Goal: Information Seeking & Learning: Find specific page/section

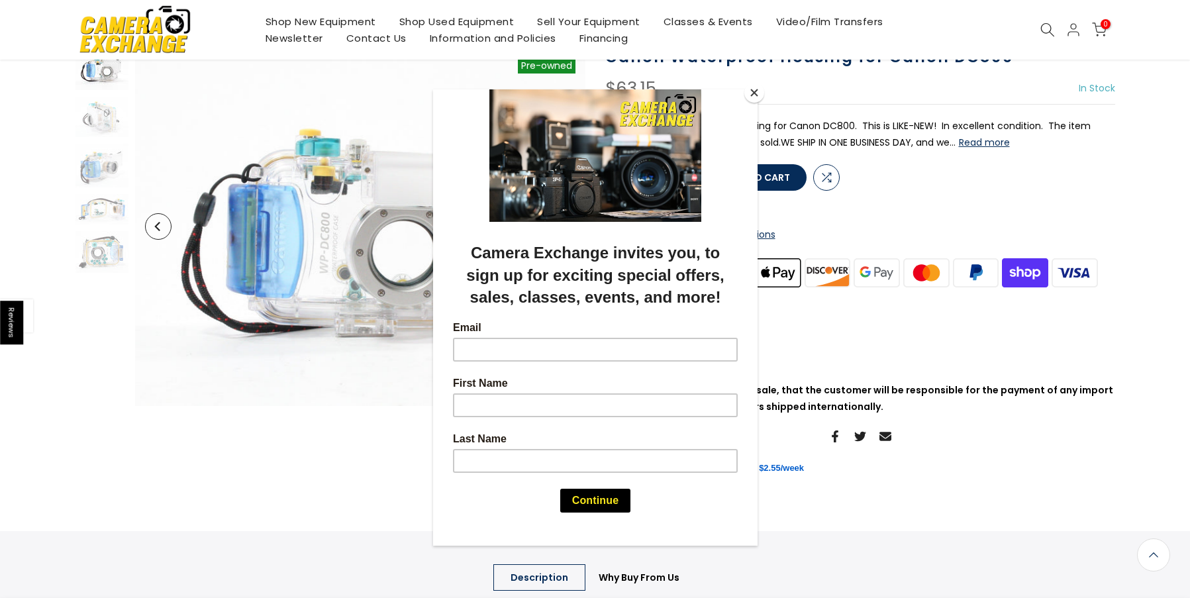
scroll to position [494, 0]
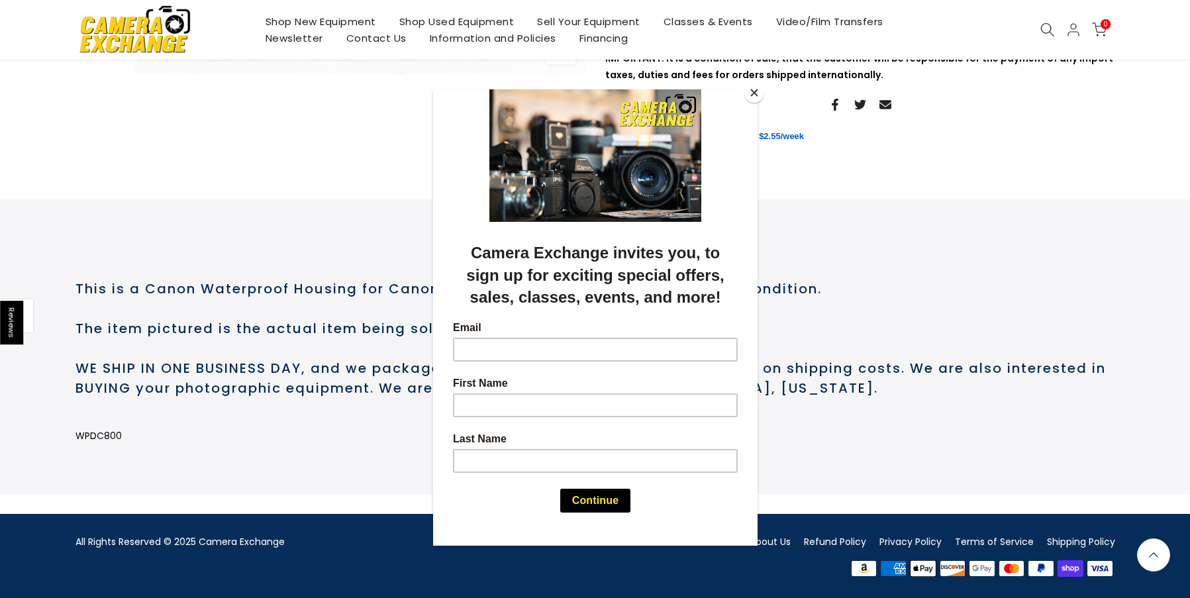
click at [757, 97] on button "Close" at bounding box center [755, 93] width 20 height 20
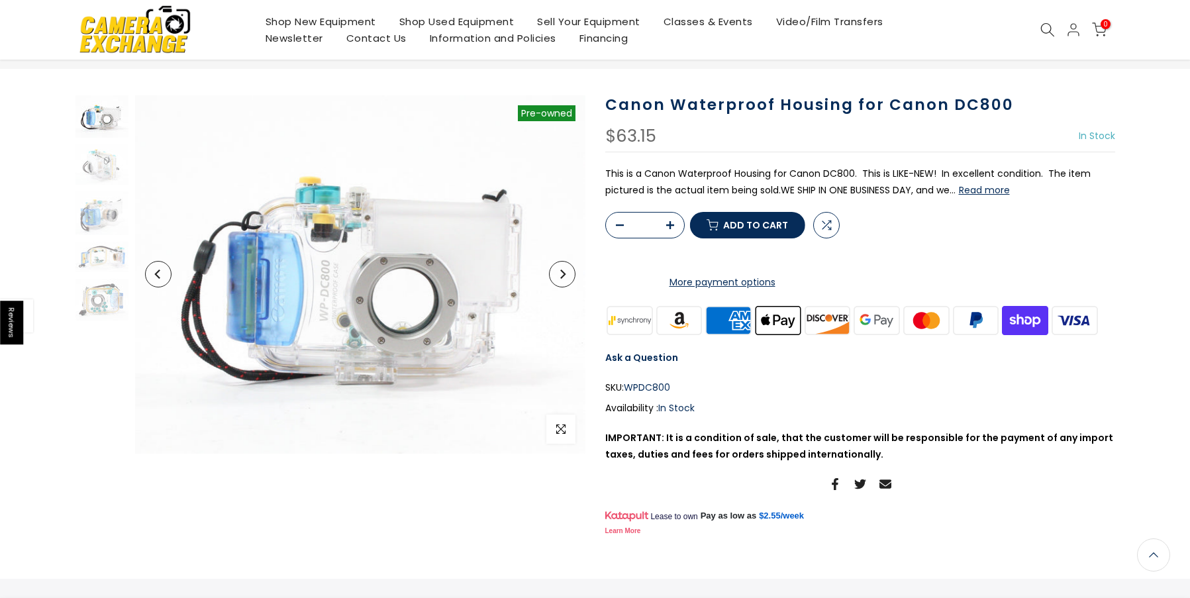
scroll to position [0, 0]
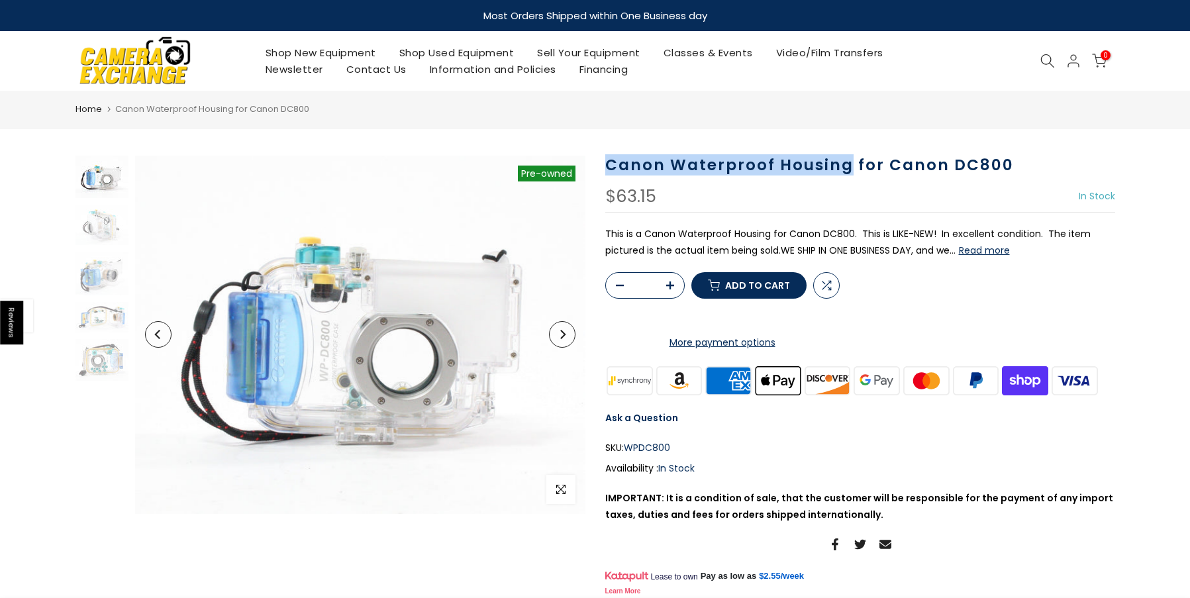
drag, startPoint x: 848, startPoint y: 164, endPoint x: 611, endPoint y: 167, distance: 237.2
click at [611, 167] on h1 "Canon Waterproof Housing for Canon DC800" at bounding box center [861, 165] width 510 height 19
copy h1 "Canon Waterproof Housing"
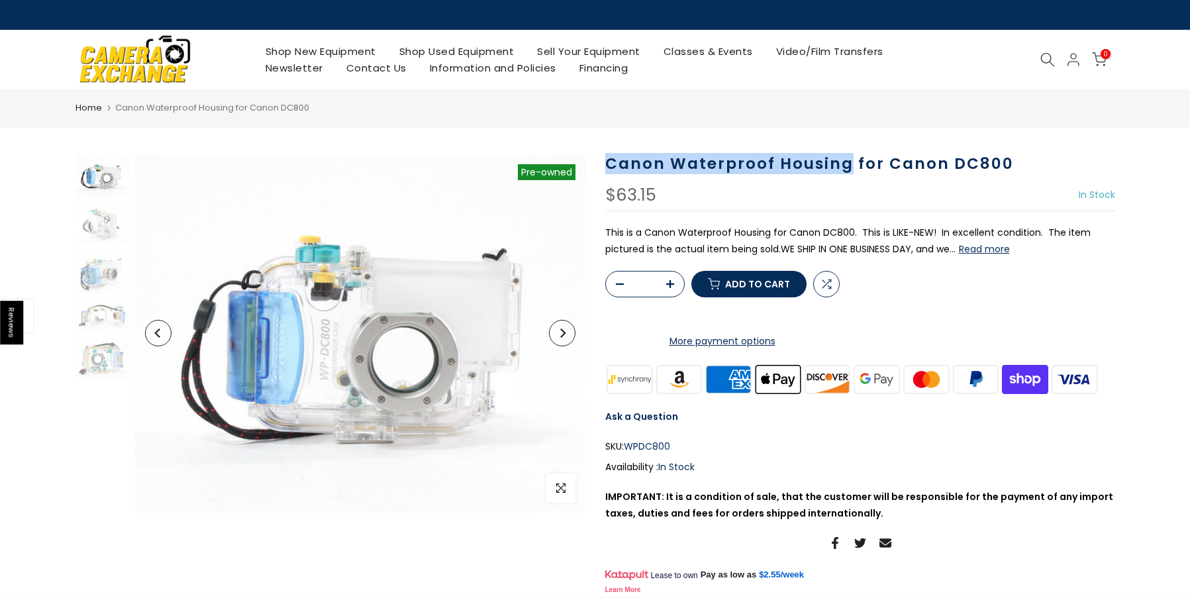
drag, startPoint x: 1047, startPoint y: 57, endPoint x: 1000, endPoint y: 64, distance: 47.5
click at [1047, 58] on icon at bounding box center [1048, 59] width 15 height 15
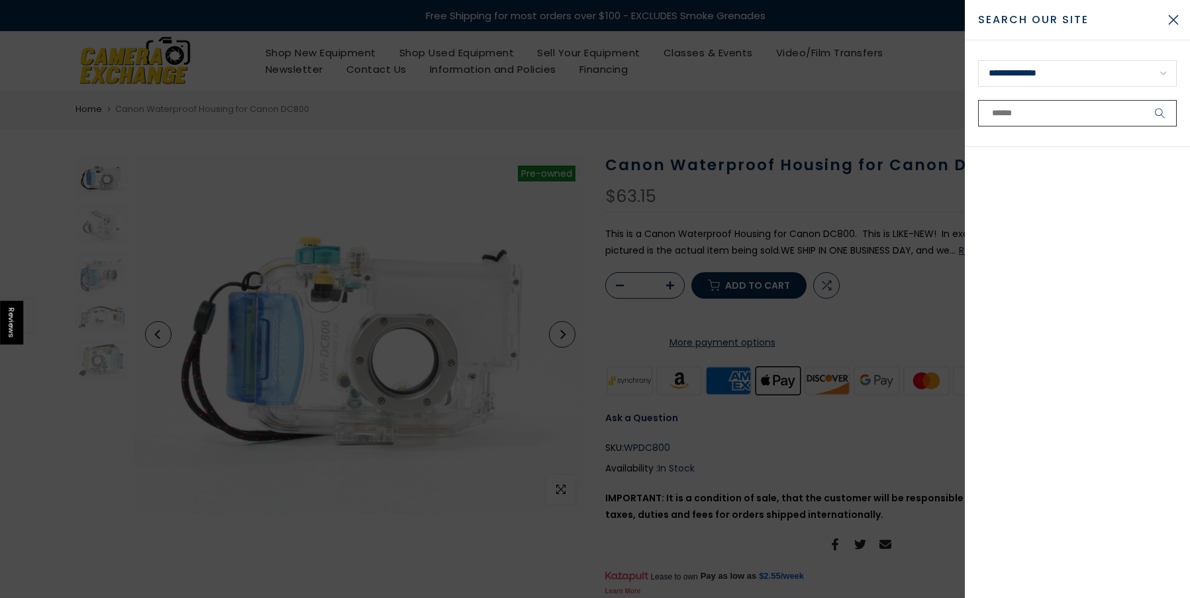
paste input "**********"
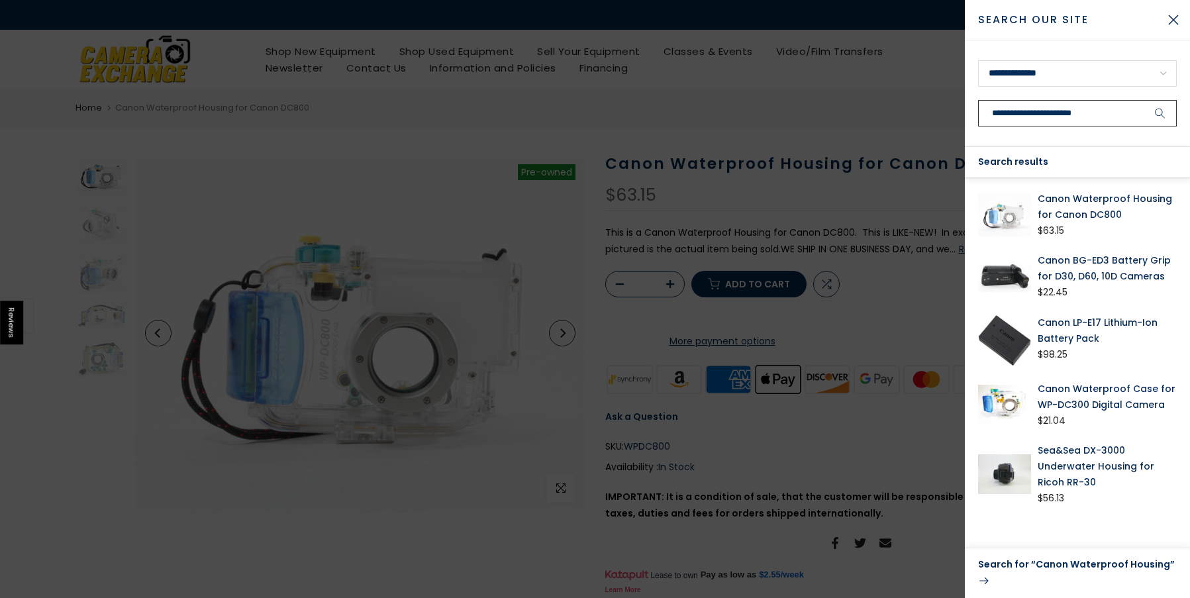
type input "**********"
click at [1144, 100] on button "submit" at bounding box center [1160, 113] width 33 height 26
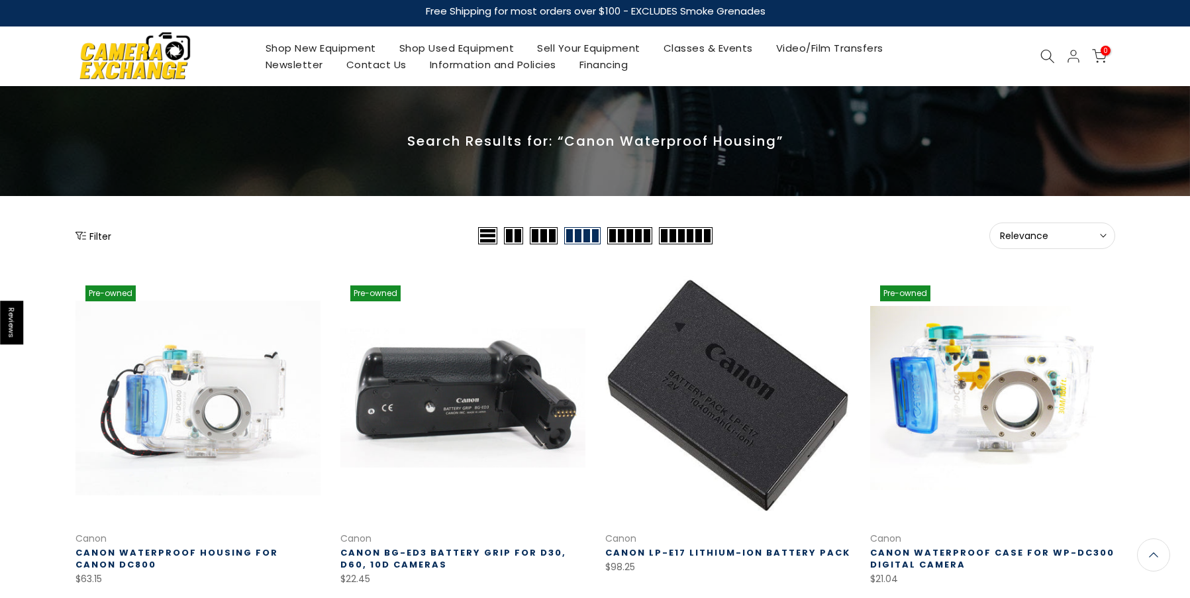
scroll to position [3, 0]
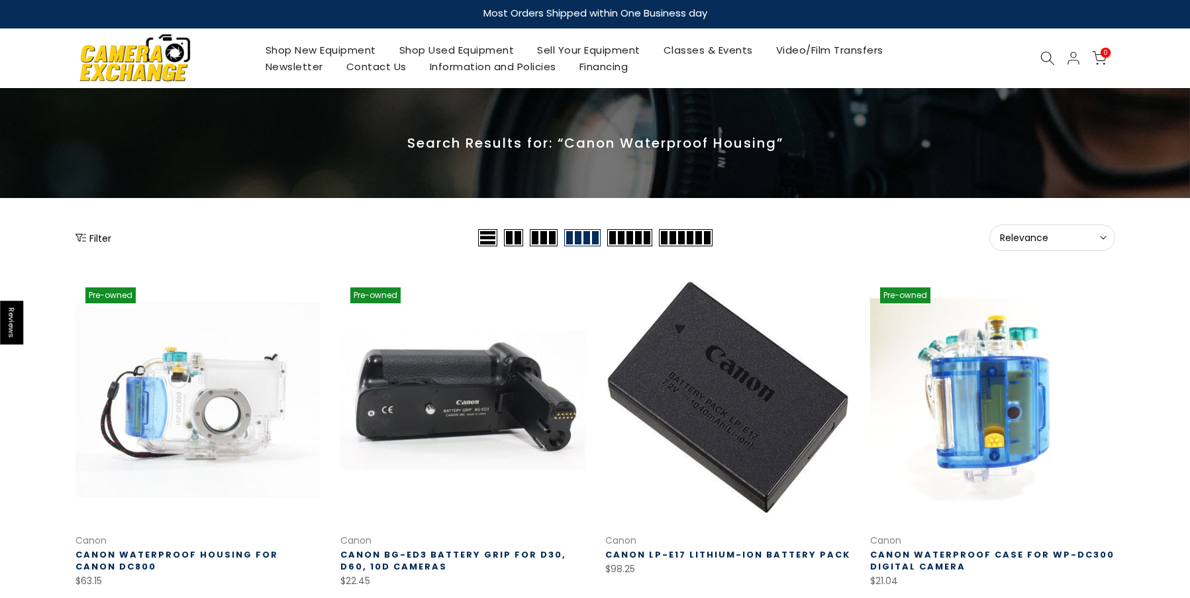
click at [1003, 388] on link at bounding box center [993, 400] width 245 height 245
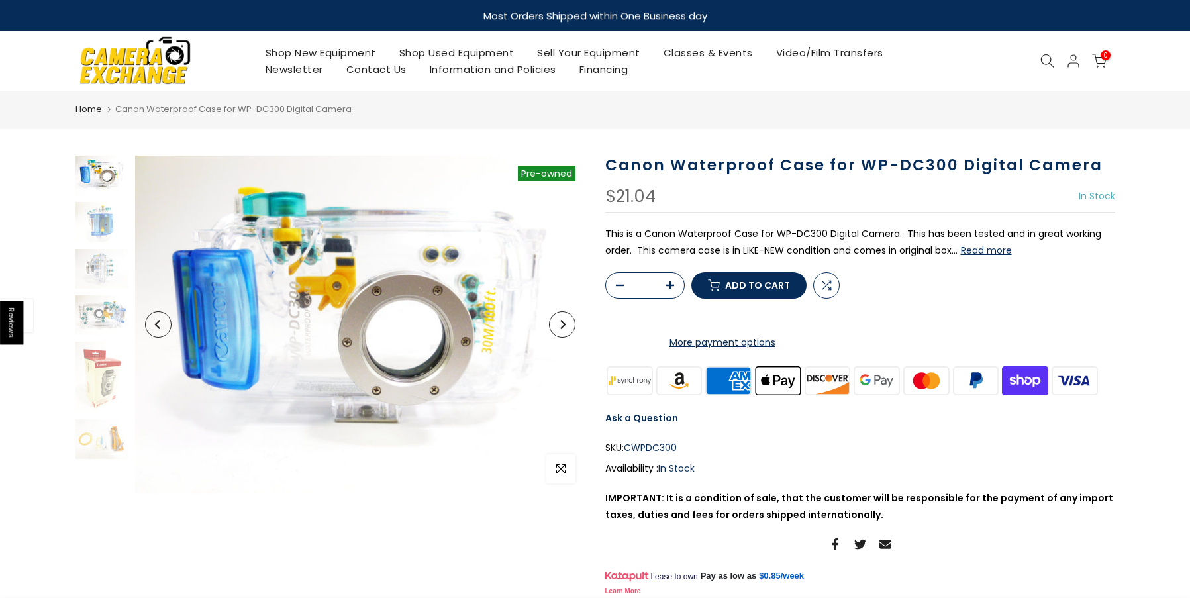
click at [967, 256] on button "Read more" at bounding box center [986, 250] width 51 height 12
drag, startPoint x: 949, startPoint y: 165, endPoint x: 856, endPoint y: 170, distance: 93.6
click at [856, 170] on h1 "Canon Waterproof Case for WP-DC300 Digital Camera" at bounding box center [861, 165] width 510 height 19
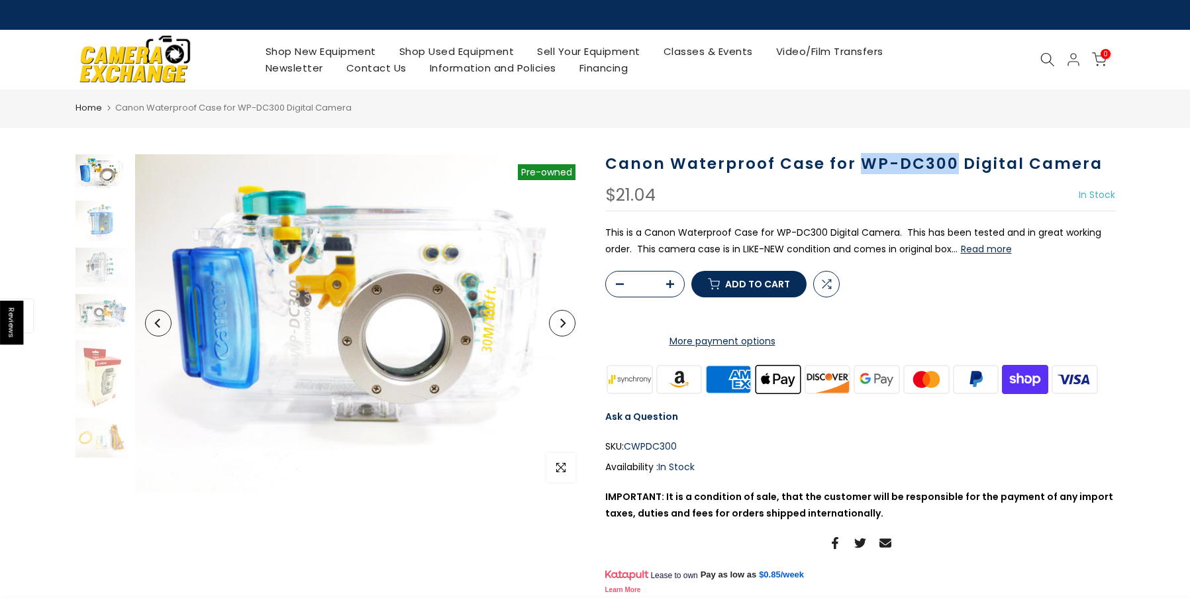
copy h1 "WP-DC300"
